Goal: Communication & Community: Ask a question

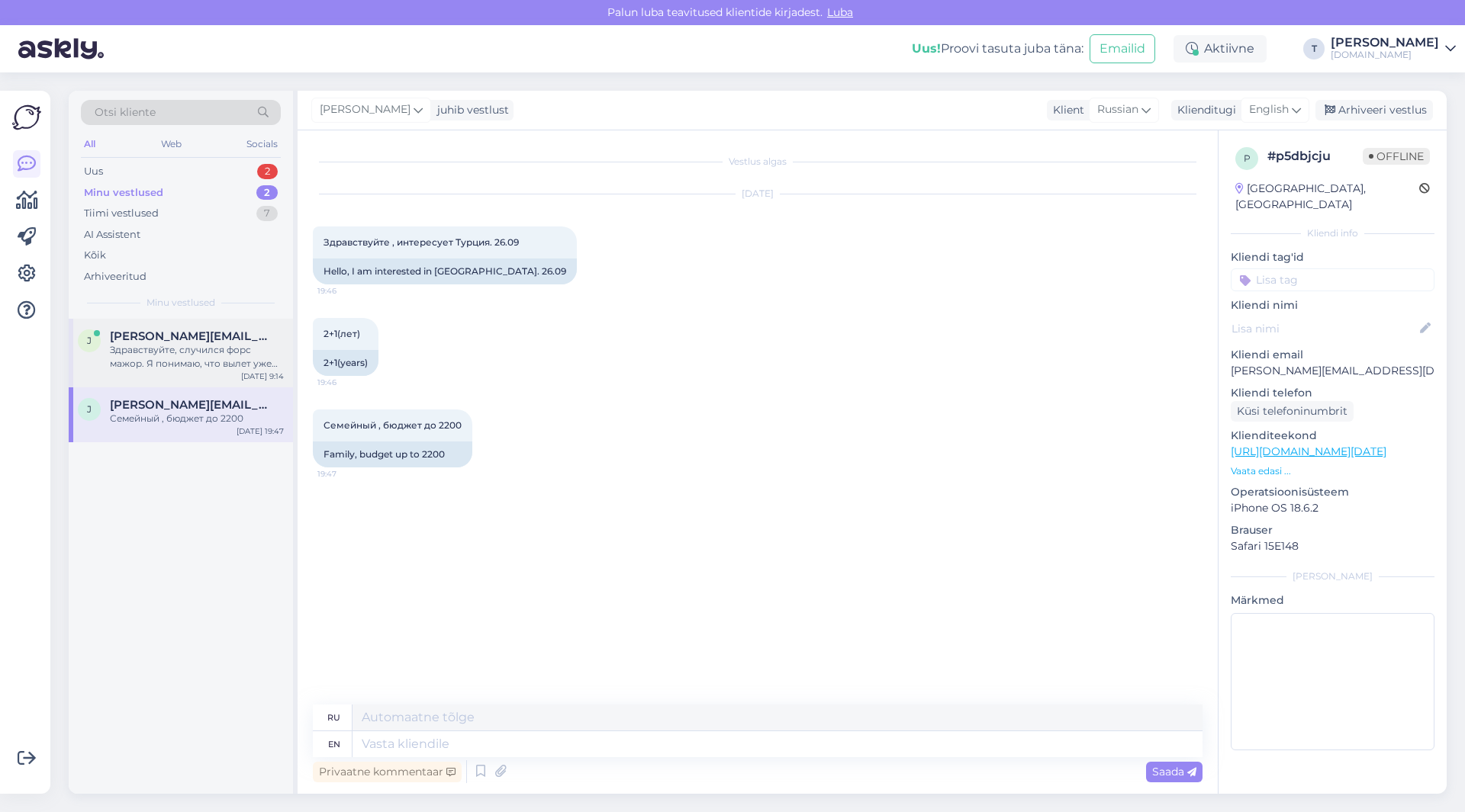
click at [178, 361] on div "Здравствуйте, случился форс мажор. Я понимаю, что вылет уже ночью, но может быт…" at bounding box center [197, 356] width 174 height 27
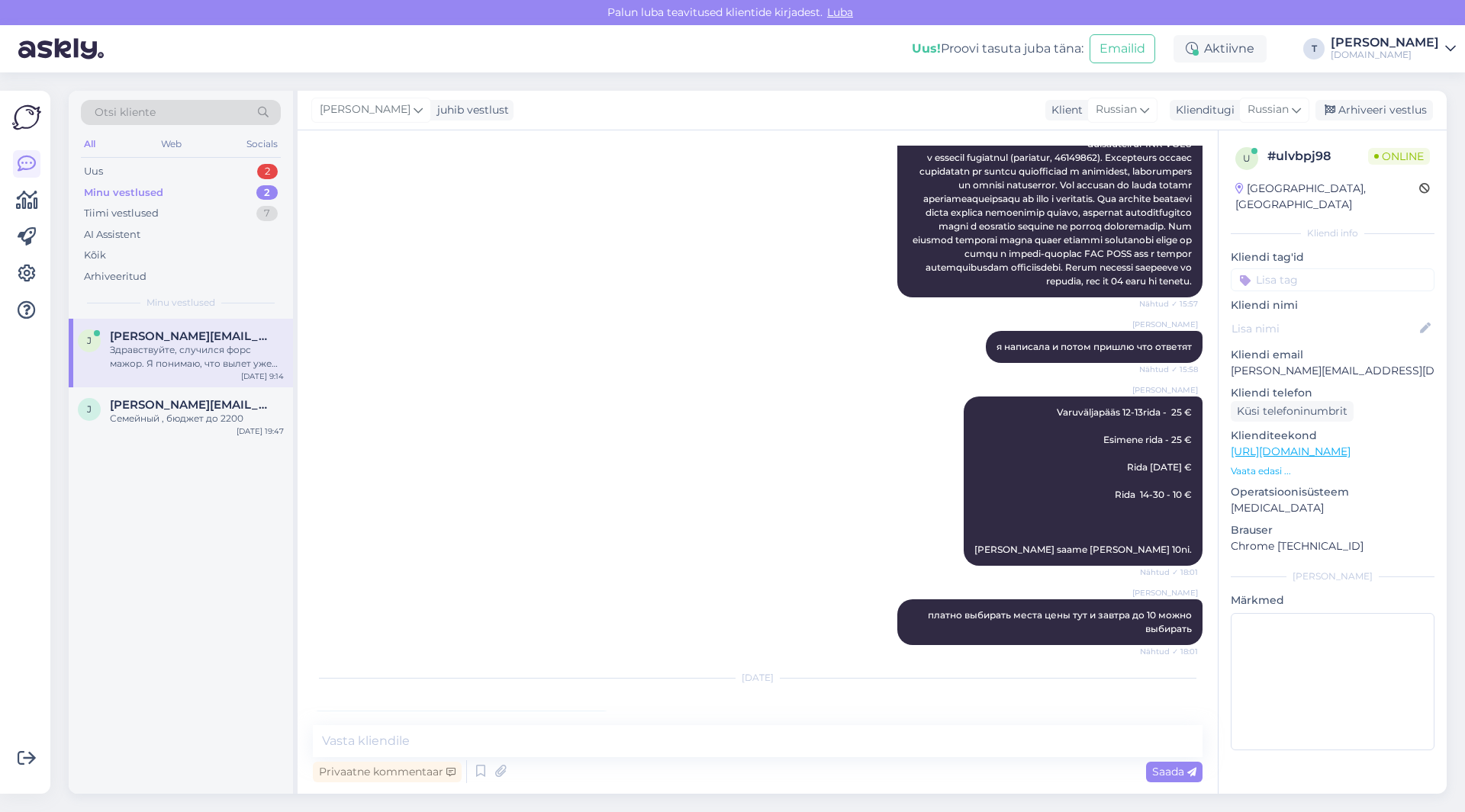
scroll to position [8992, 0]
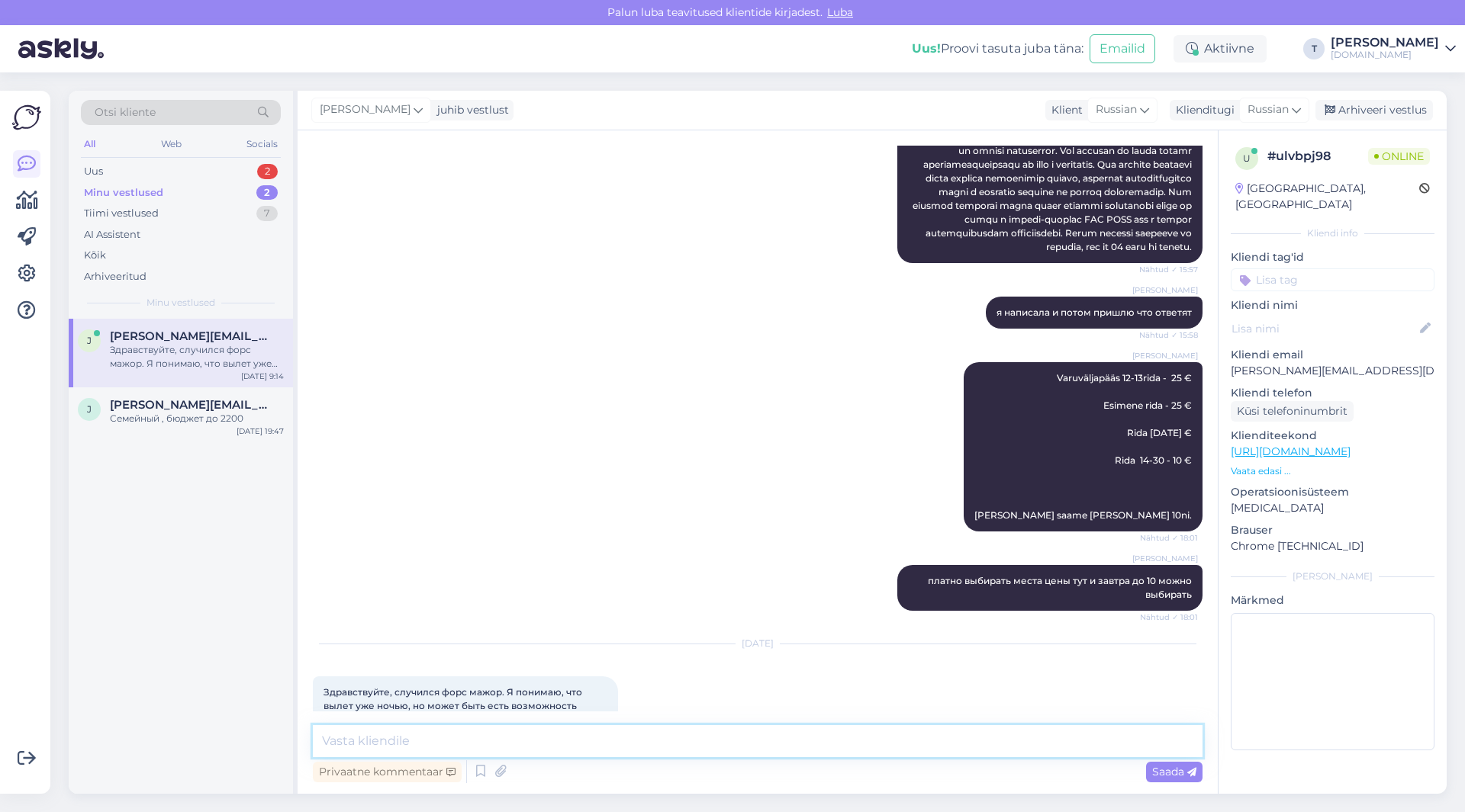
click at [486, 737] on textarea at bounding box center [757, 741] width 889 height 32
click at [520, 739] on textarea at bounding box center [757, 741] width 889 height 32
type textarea "L"
click at [414, 742] on textarea "Доброе утро ю обычно" at bounding box center [757, 741] width 889 height 32
click at [488, 741] on textarea "Доброе утро , обычно" at bounding box center [757, 741] width 889 height 32
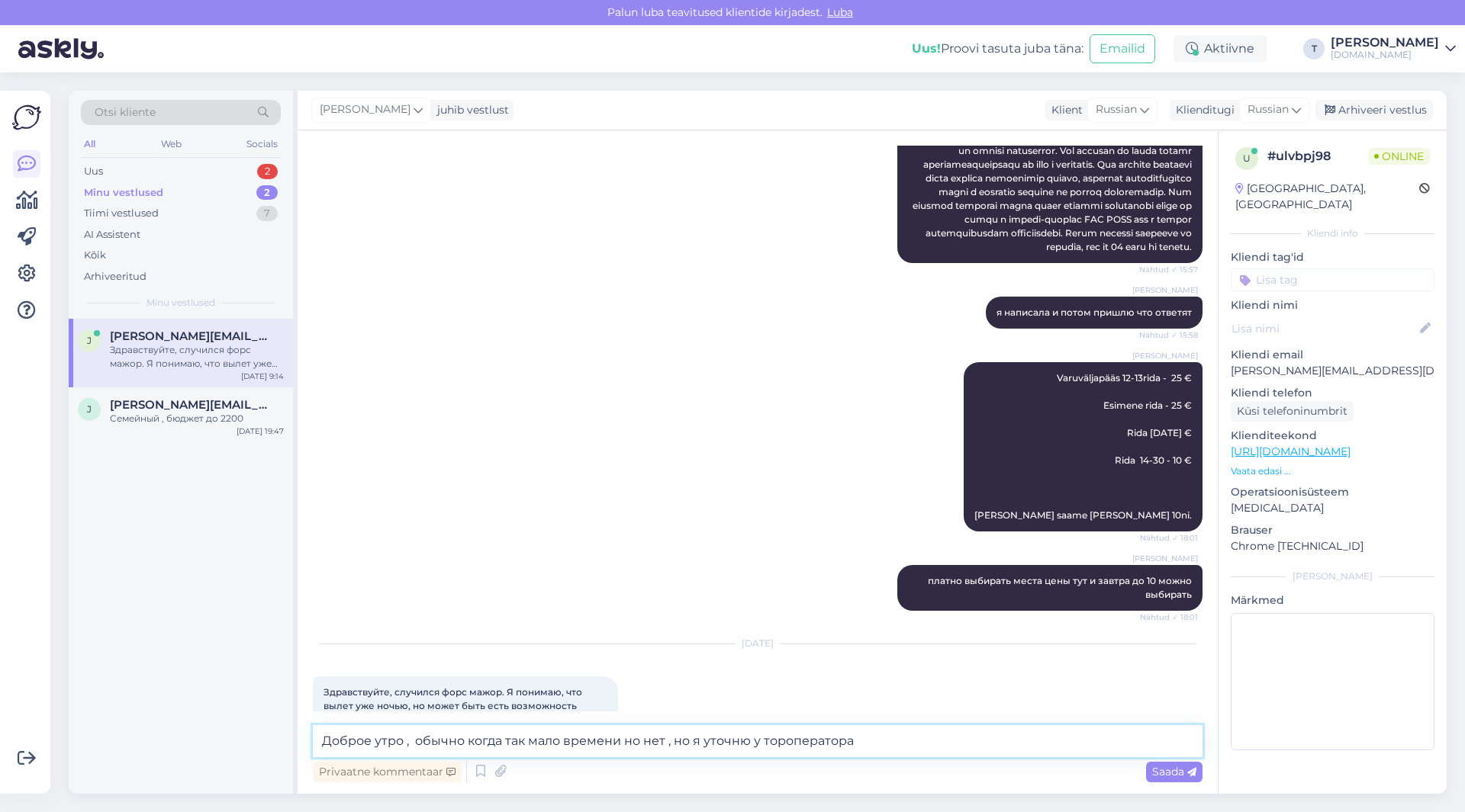
click at [667, 744] on textarea "Доброе утро , обычно когда так мало времени но нет , но я уточню у тороператора" at bounding box center [757, 741] width 889 height 32
drag, startPoint x: 670, startPoint y: 742, endPoint x: 897, endPoint y: 738, distance: 227.0
click at [897, 738] on textarea "Доброе утро , обычно когда так мало времени но нет , но я уточню у тороператора" at bounding box center [757, 741] width 889 height 32
type textarea "Доброе утро , обычно когда так мало времени но нет , к сожалению"
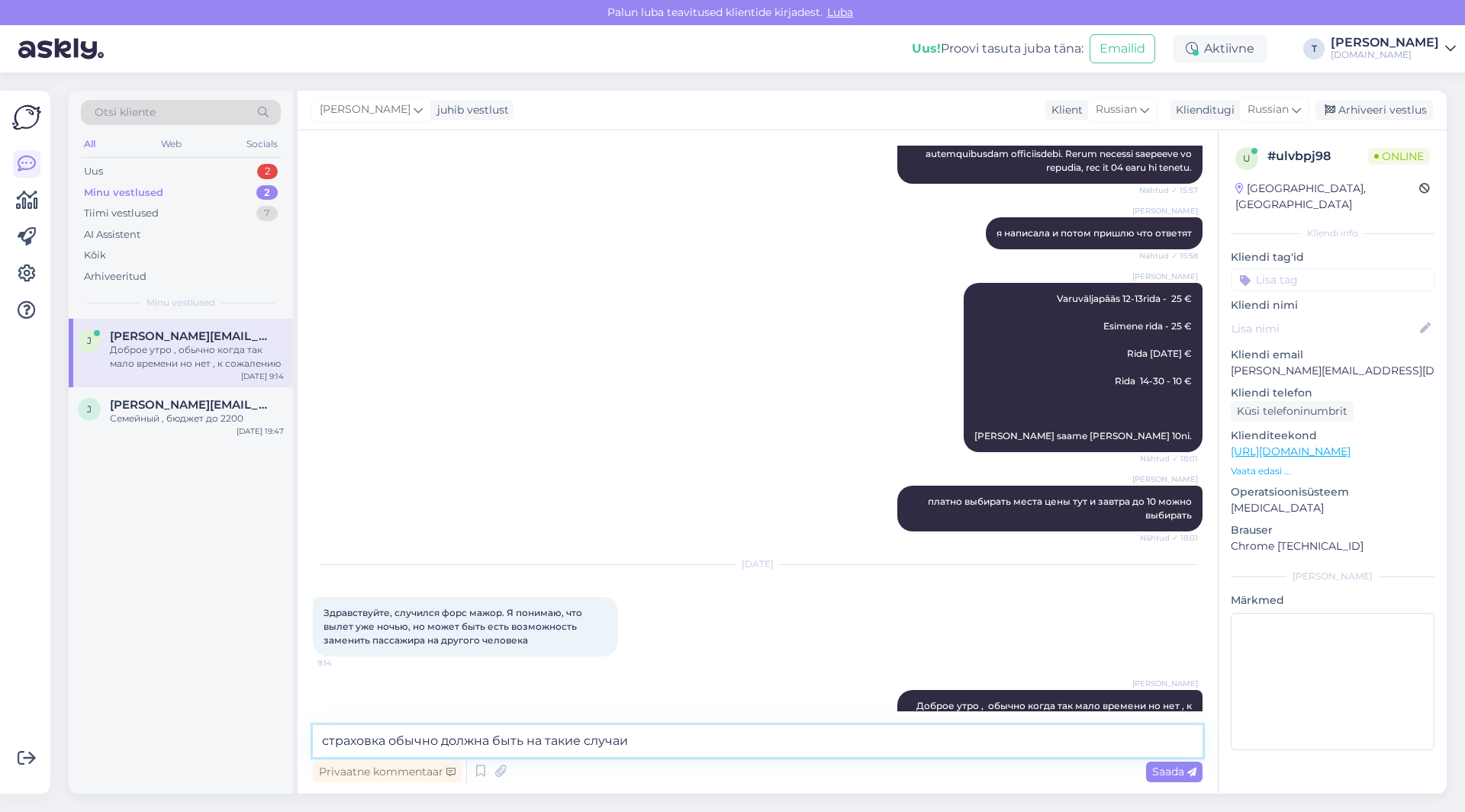
type textarea "страховка обычно должна быть на такие случаи"
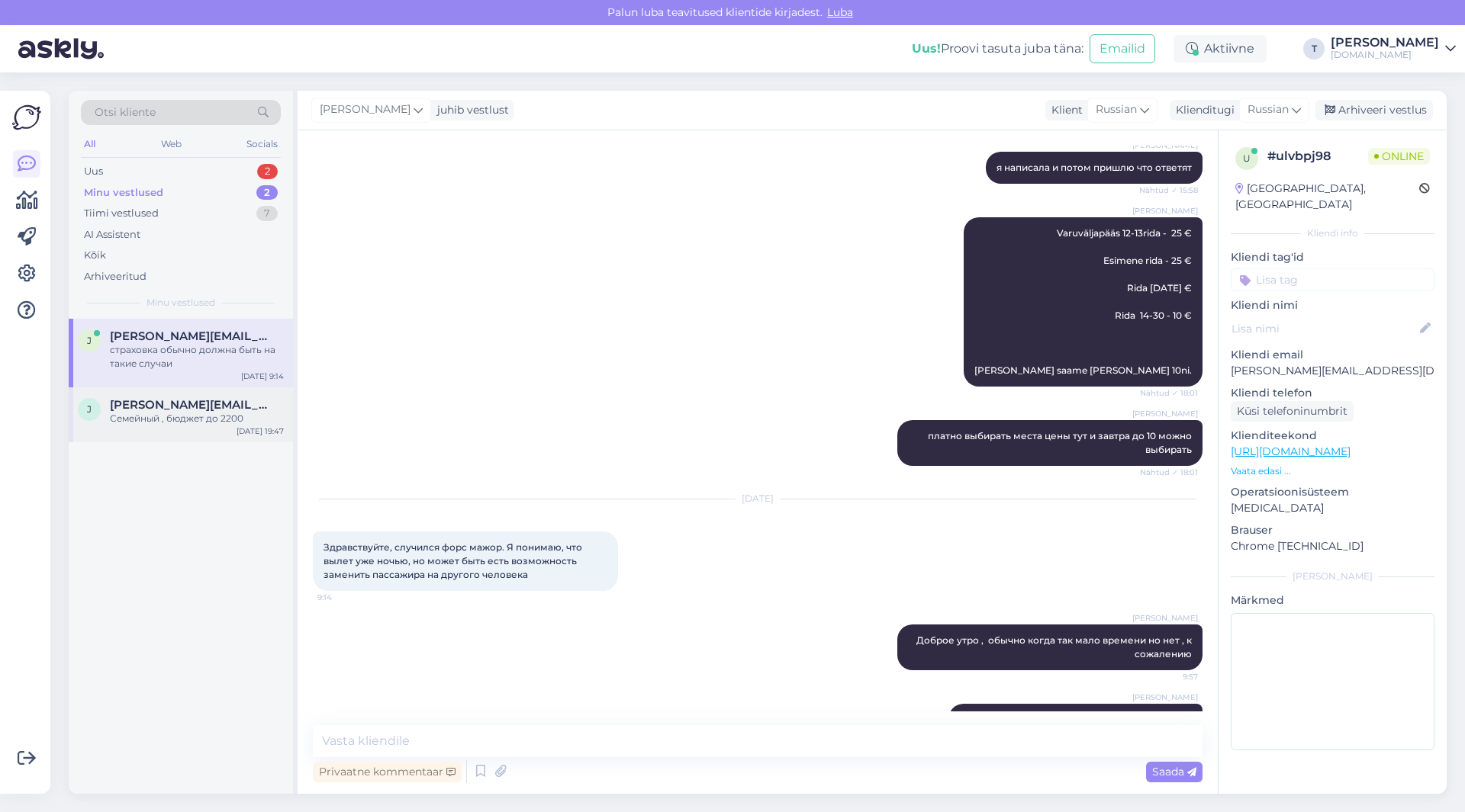
click at [178, 405] on span "[PERSON_NAME][EMAIL_ADDRESS][DOMAIN_NAME]" at bounding box center [189, 405] width 158 height 14
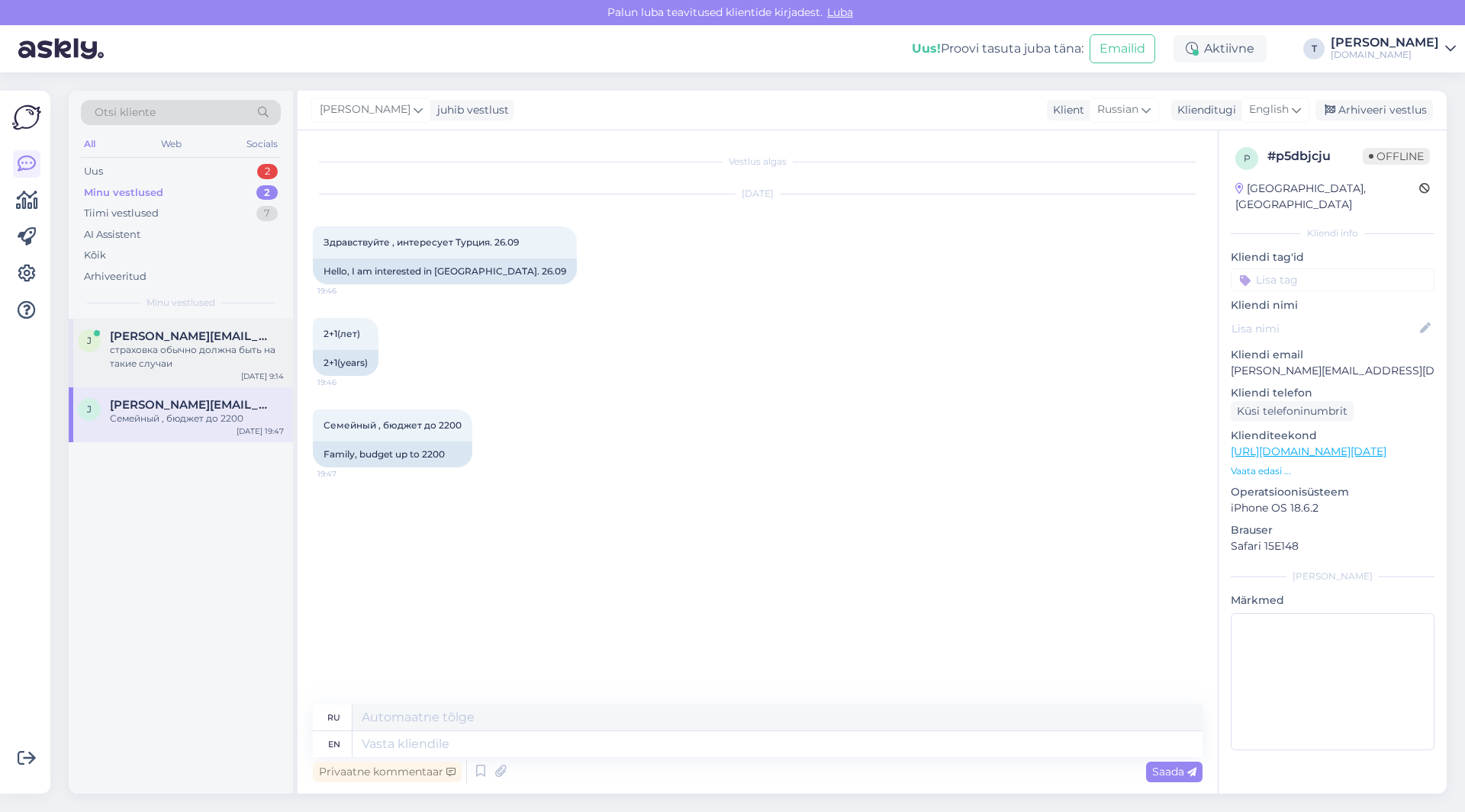
click at [189, 344] on div "страховка обычно должна быть на такие случаи" at bounding box center [197, 356] width 174 height 27
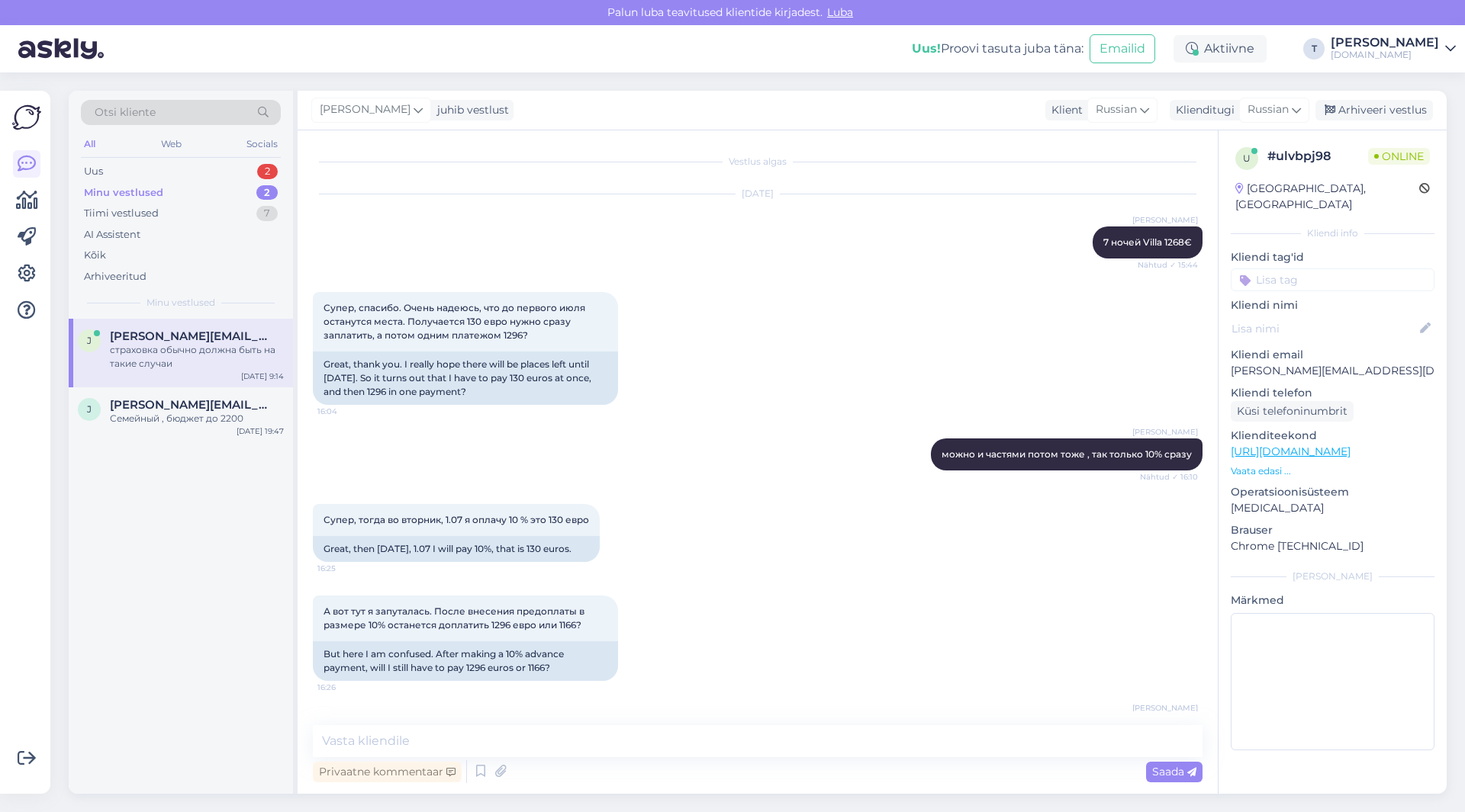
scroll to position [8980, 0]
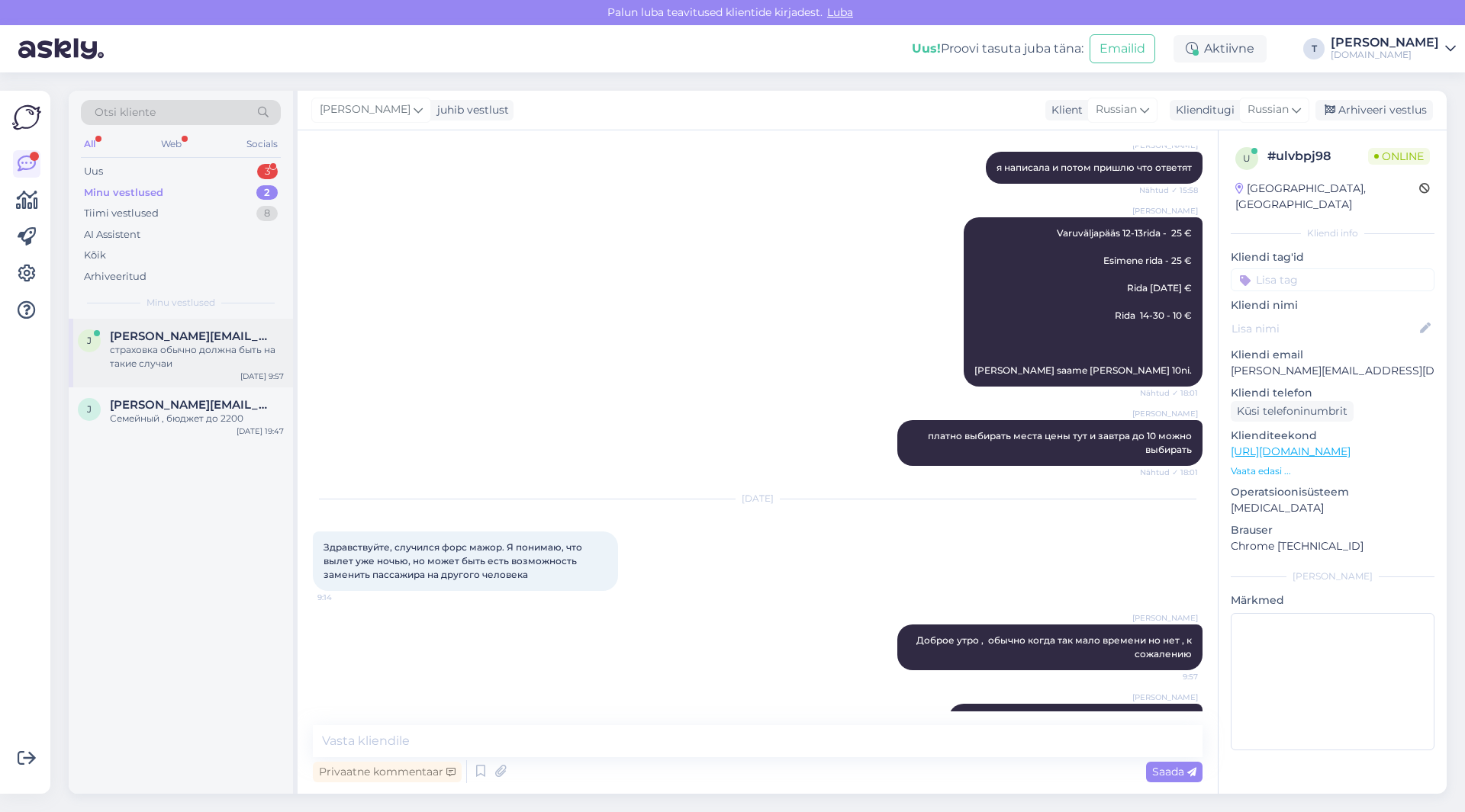
click at [168, 358] on div "страховка обычно должна быть на такие случаи" at bounding box center [197, 356] width 174 height 27
click at [223, 171] on div "Uus 3" at bounding box center [181, 171] width 200 height 22
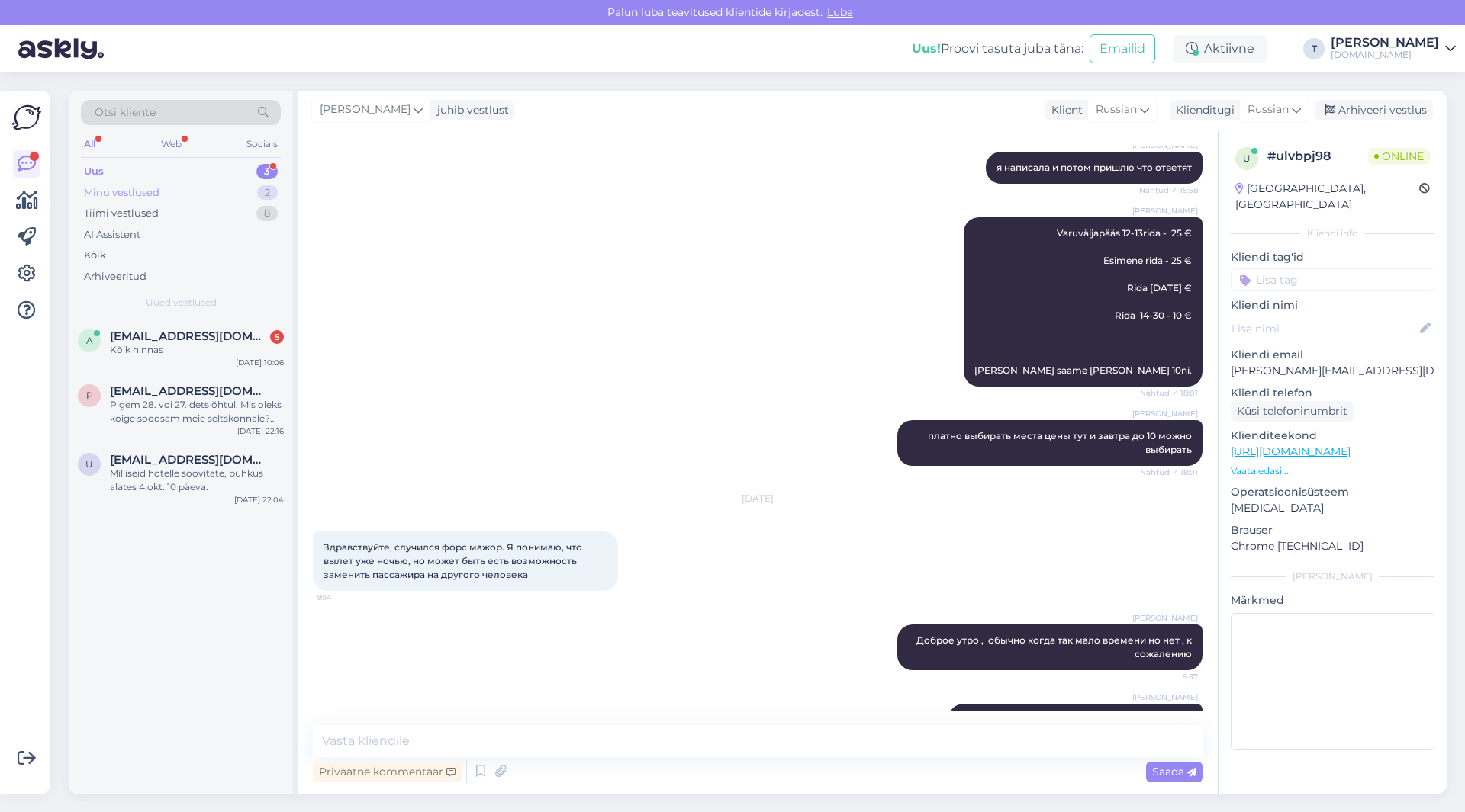
click at [196, 183] on div "Minu vestlused 2" at bounding box center [181, 193] width 200 height 22
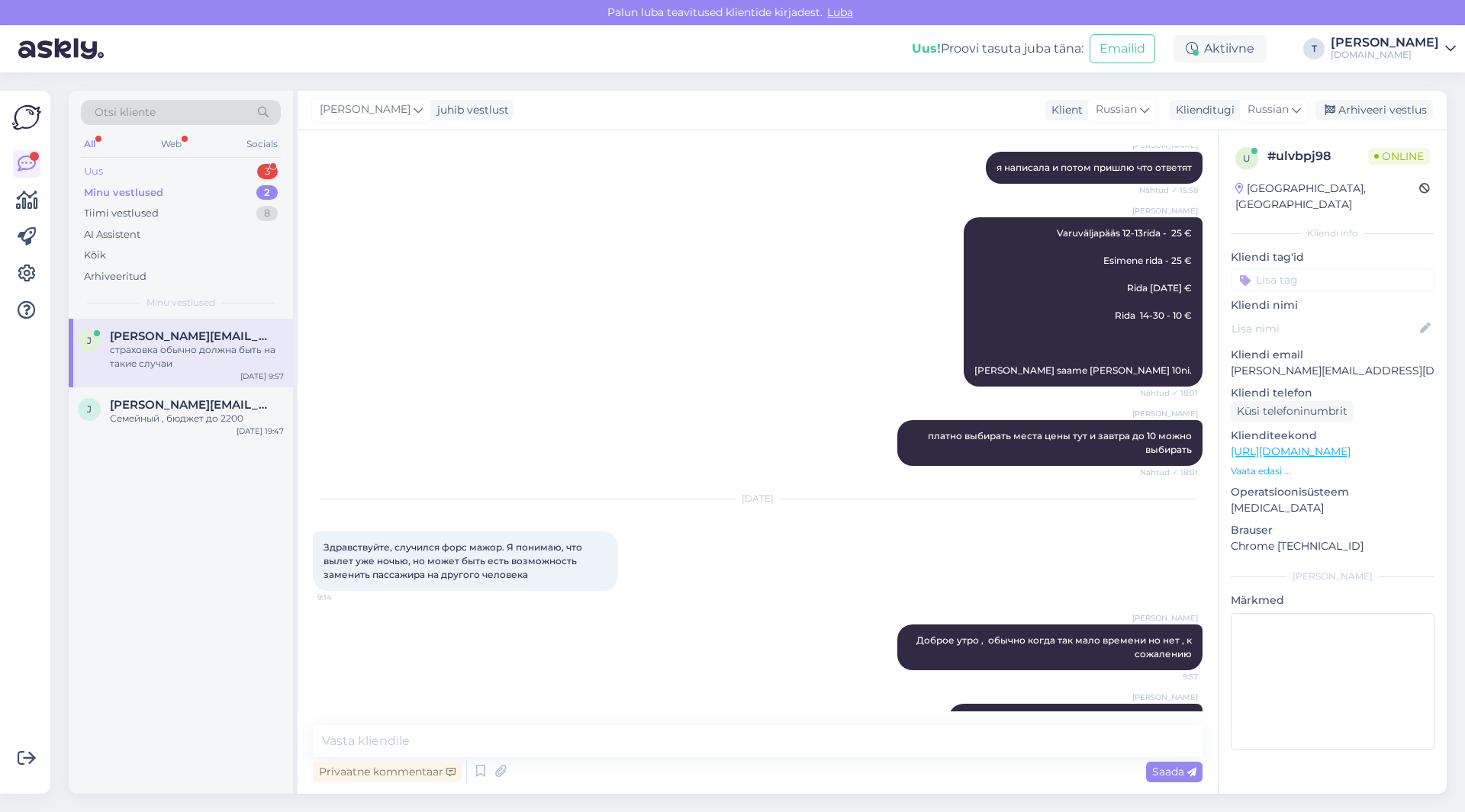
click at [237, 168] on div "Uus 3" at bounding box center [181, 171] width 200 height 22
